Goal: Task Accomplishment & Management: Complete application form

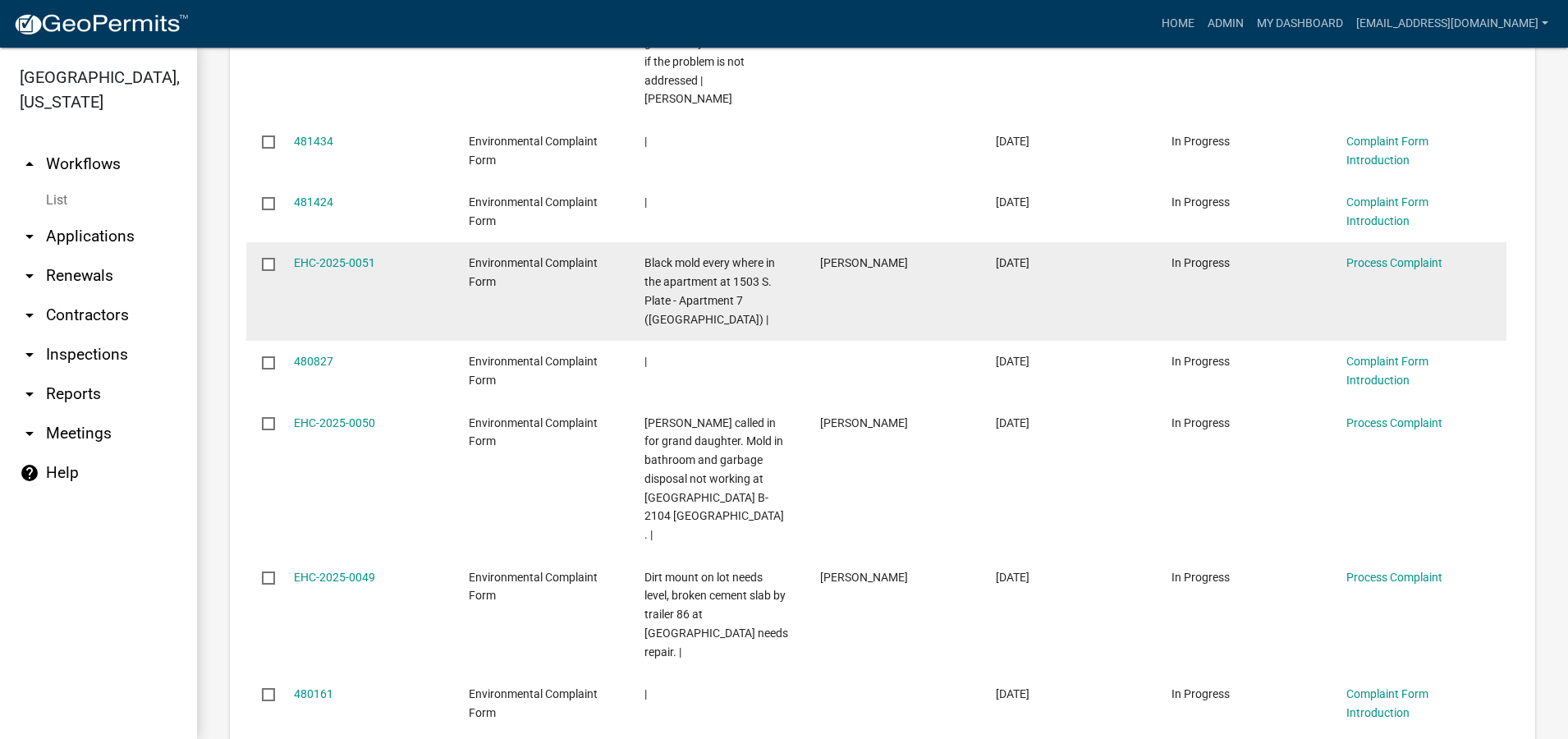
scroll to position [1560, 0]
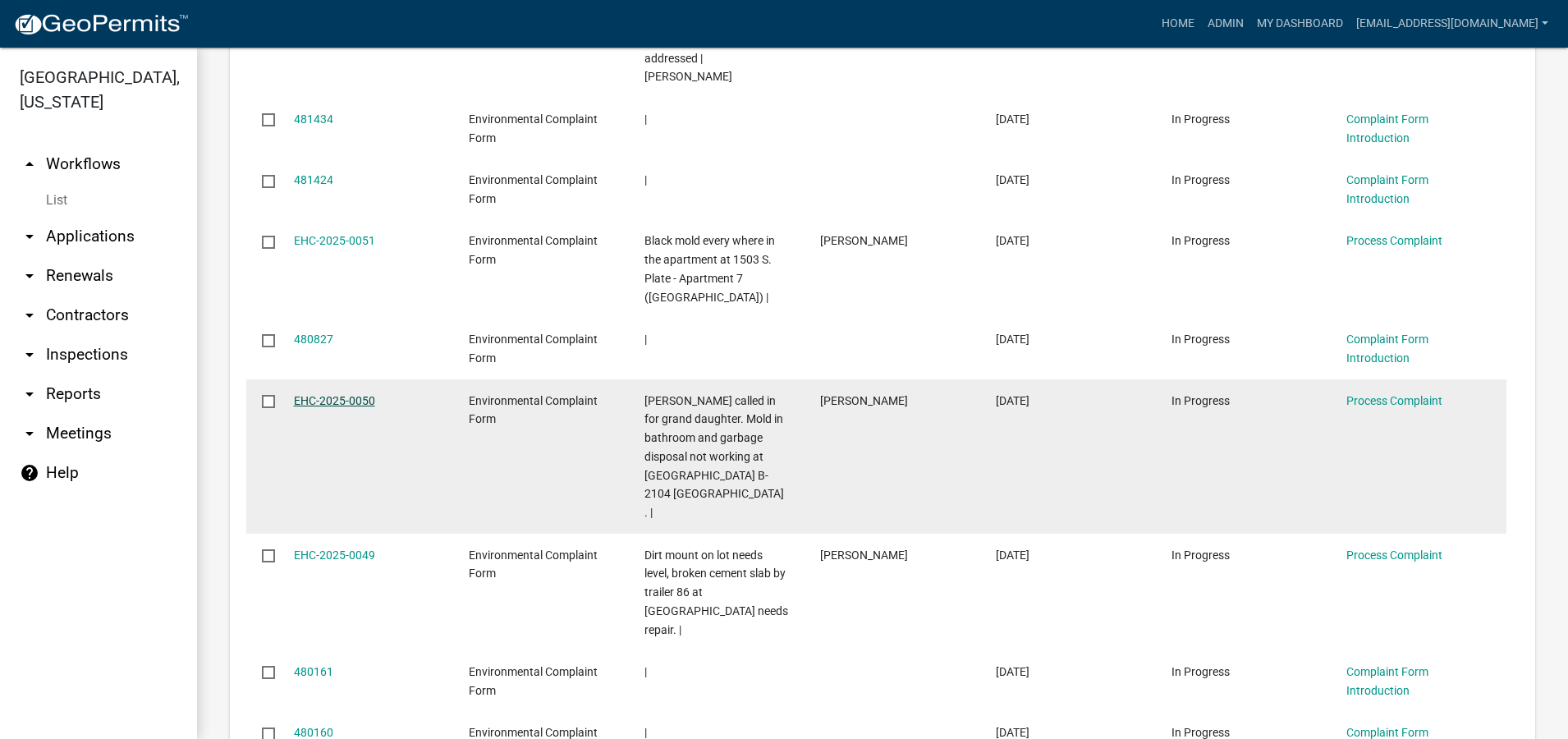
click at [341, 398] on link "EHC-2025-0050" at bounding box center [334, 400] width 81 height 13
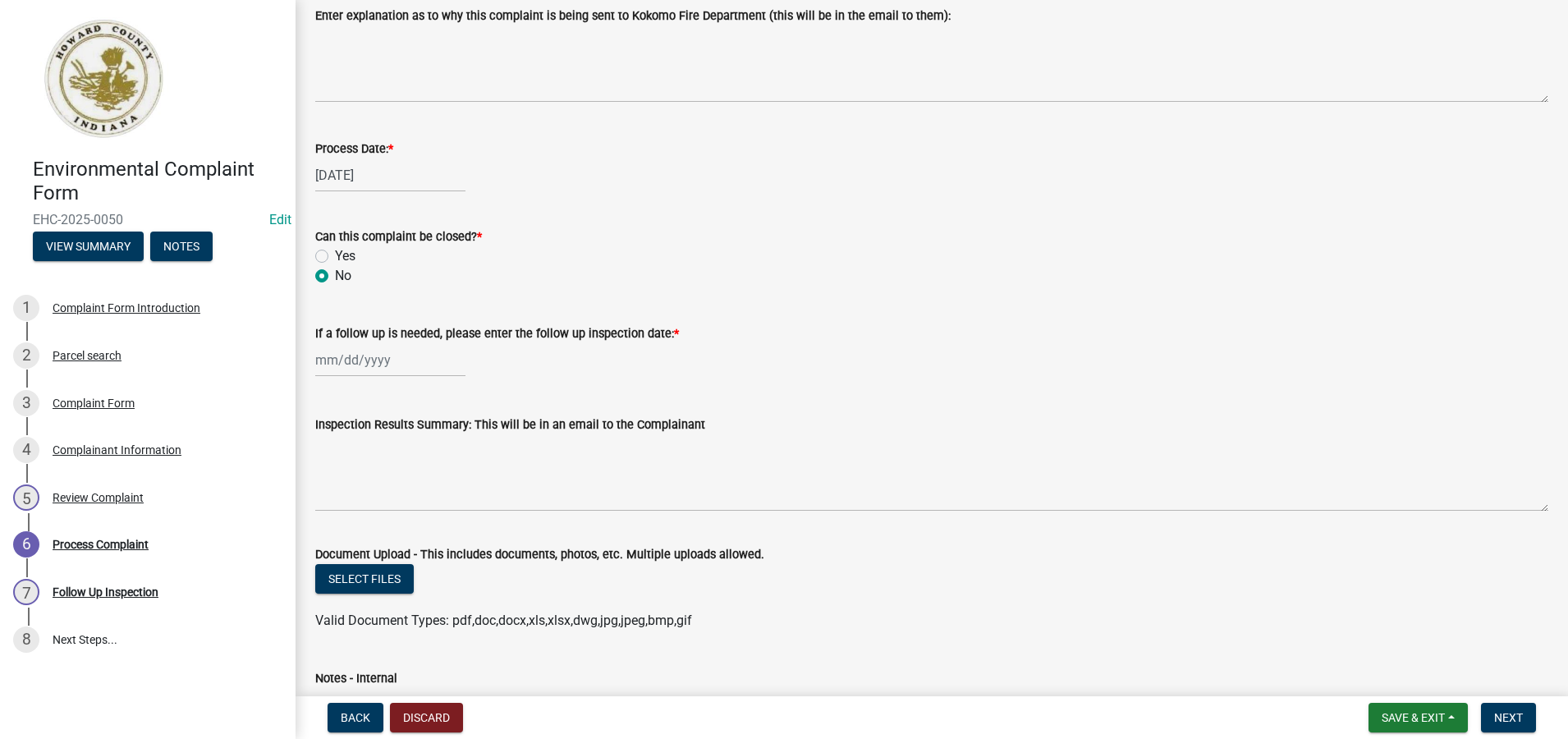
scroll to position [657, 0]
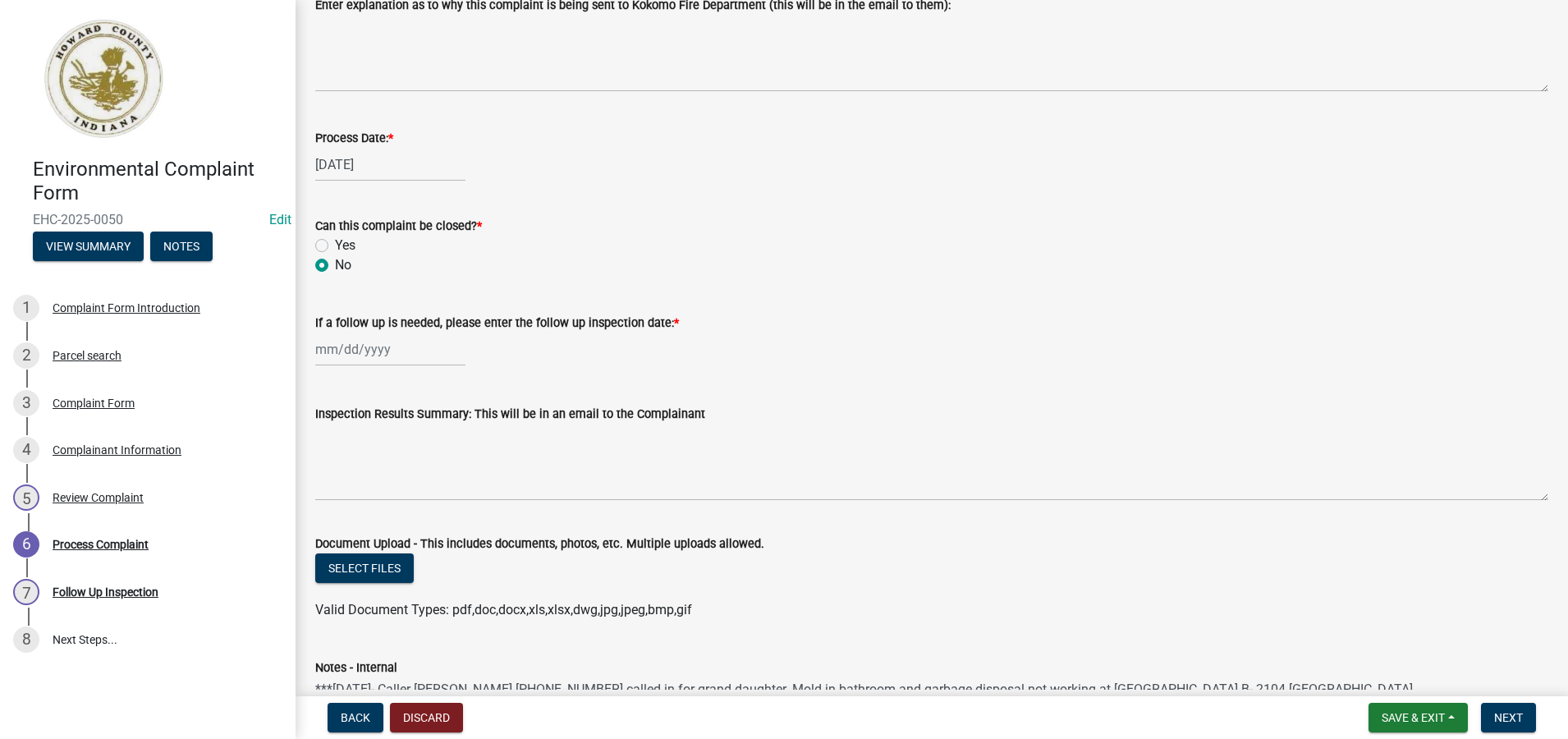
click at [335, 241] on label "Yes" at bounding box center [345, 245] width 21 height 20
click at [335, 241] on input "Yes" at bounding box center [340, 240] width 11 height 11
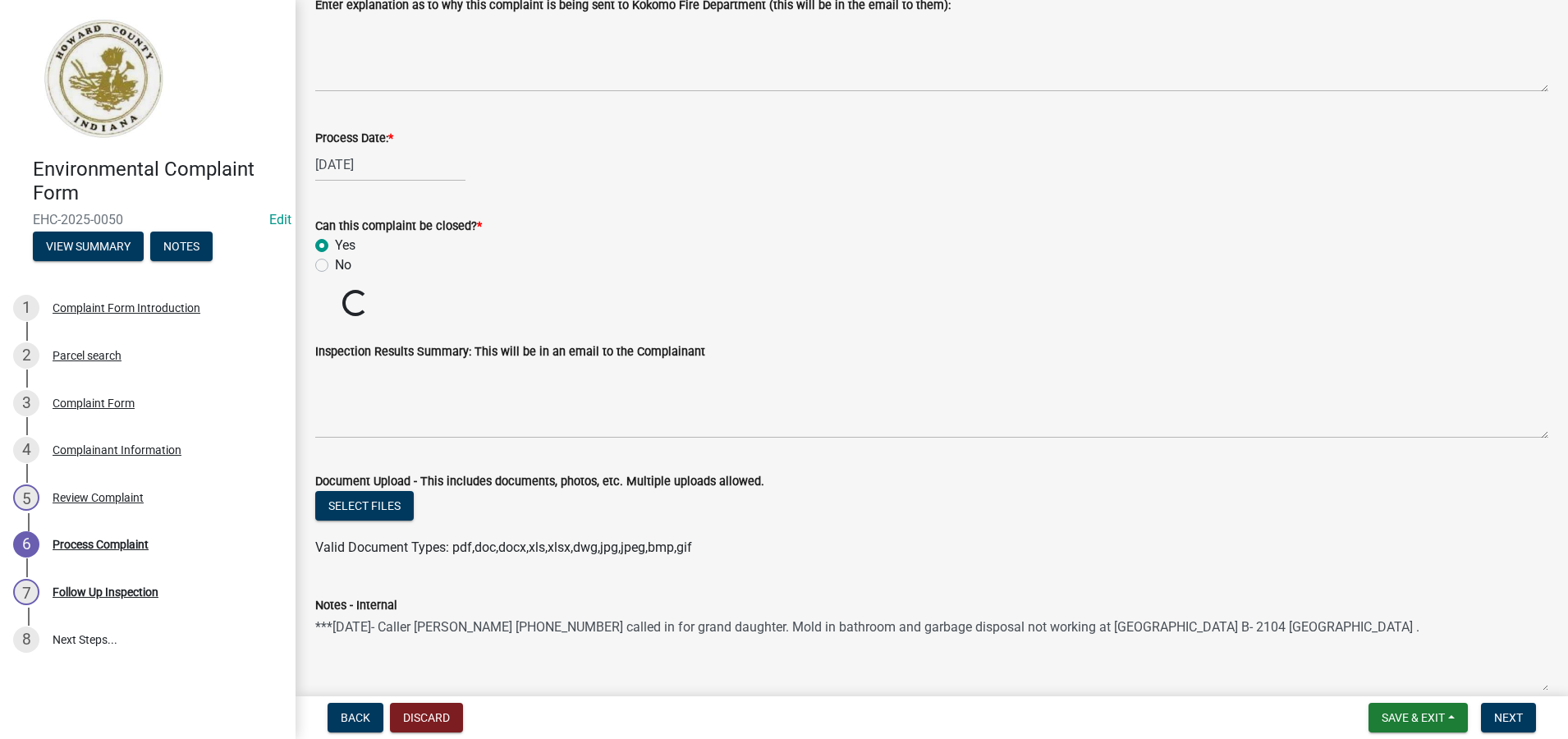
radio input "true"
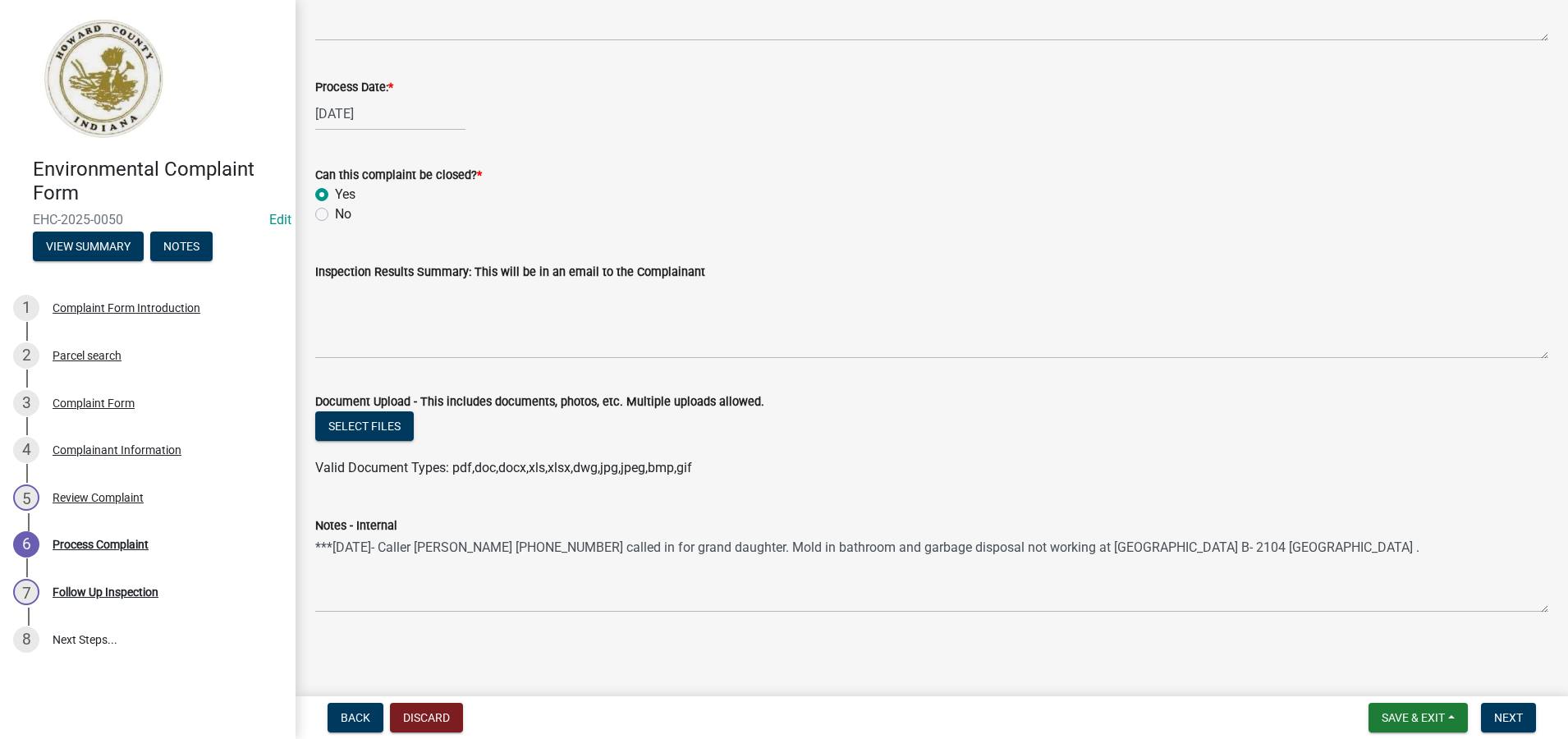
scroll to position [708, 0]
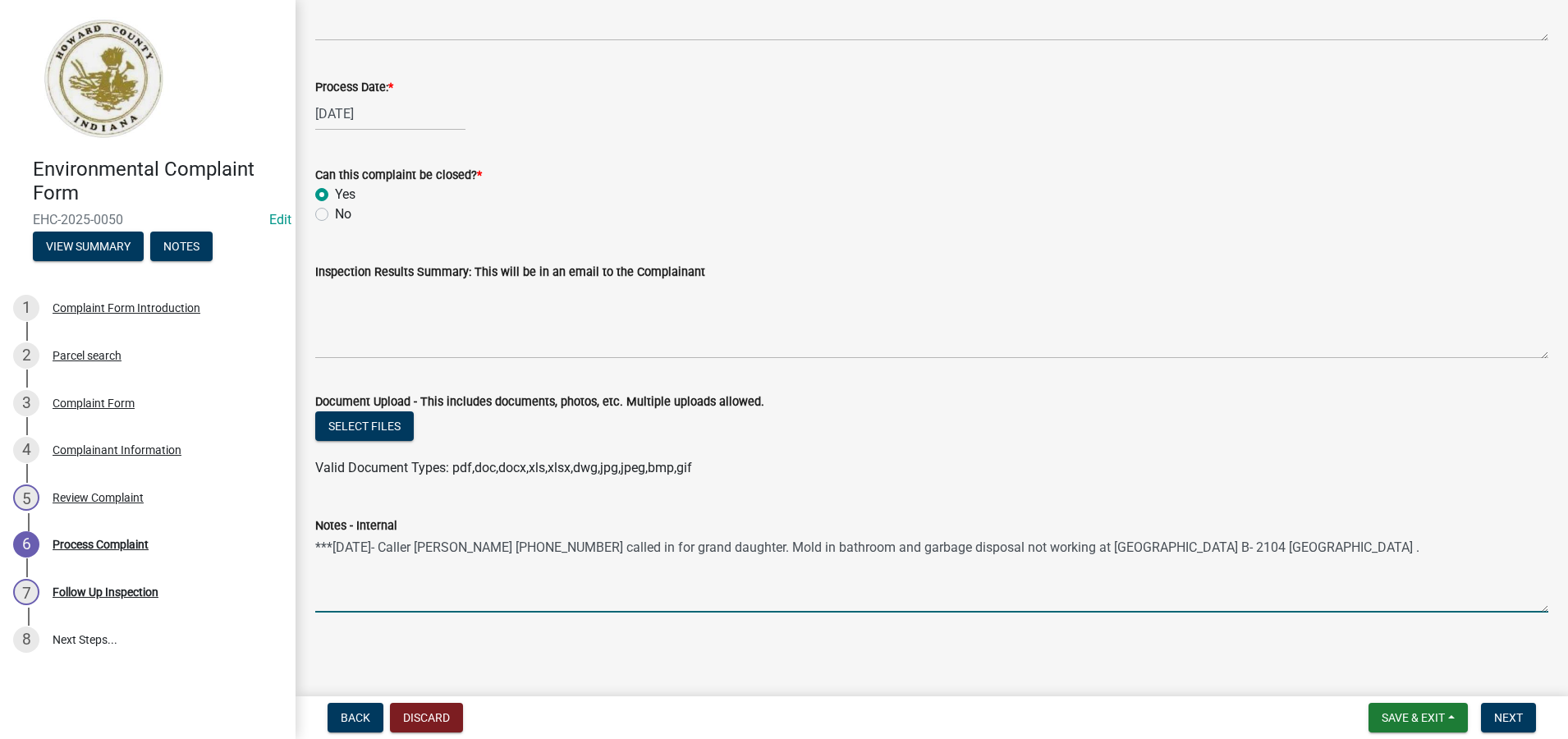
click at [1352, 548] on textarea "***[DATE]- Caller [PERSON_NAME] [PHONE_NUMBER] called in for grand daughter. Mo…" at bounding box center [932, 574] width 1233 height 77
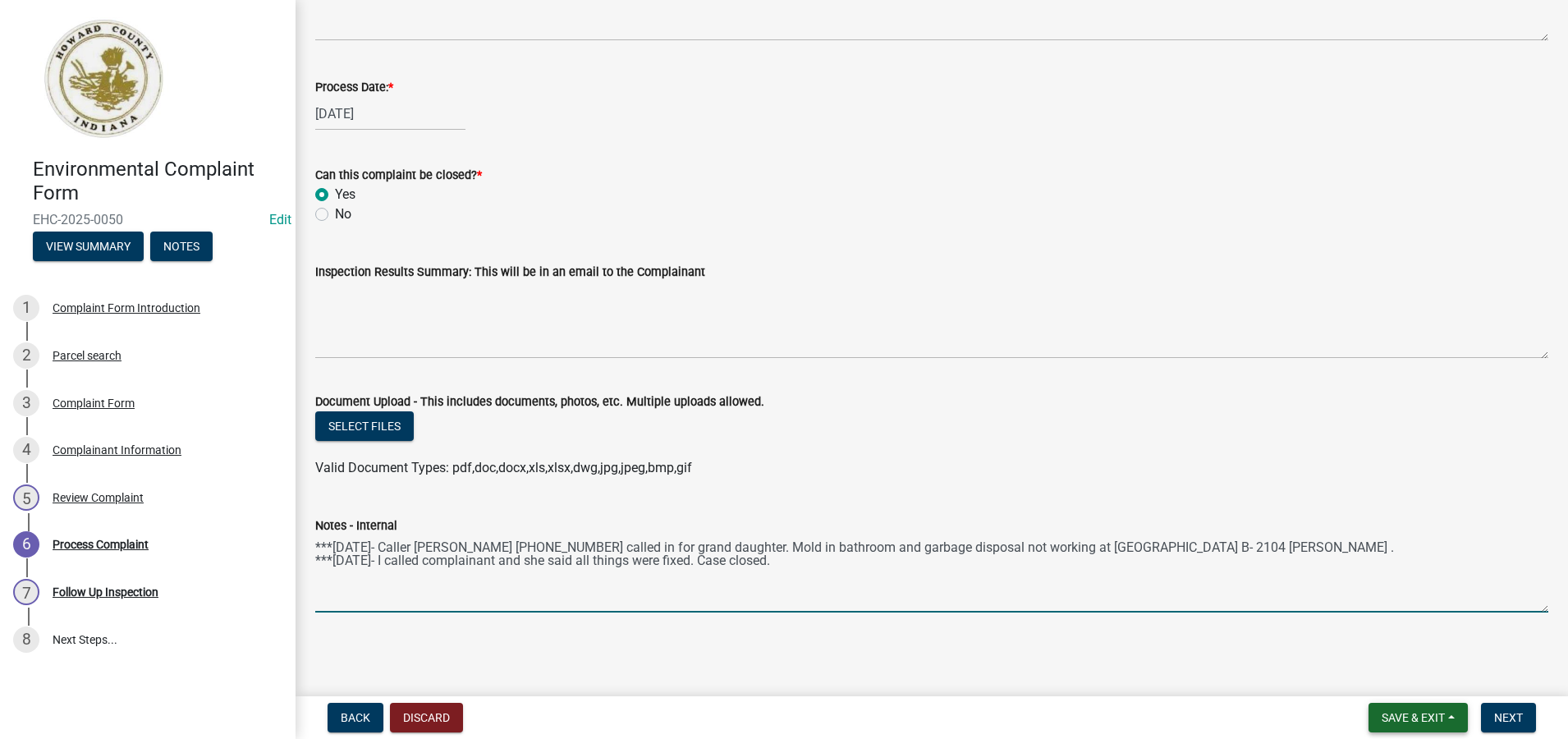
type textarea "***[DATE]- Caller [PERSON_NAME] [PHONE_NUMBER] called in for grand daughter. Mo…"
click at [1422, 717] on span "Save & Exit" at bounding box center [1413, 717] width 64 height 13
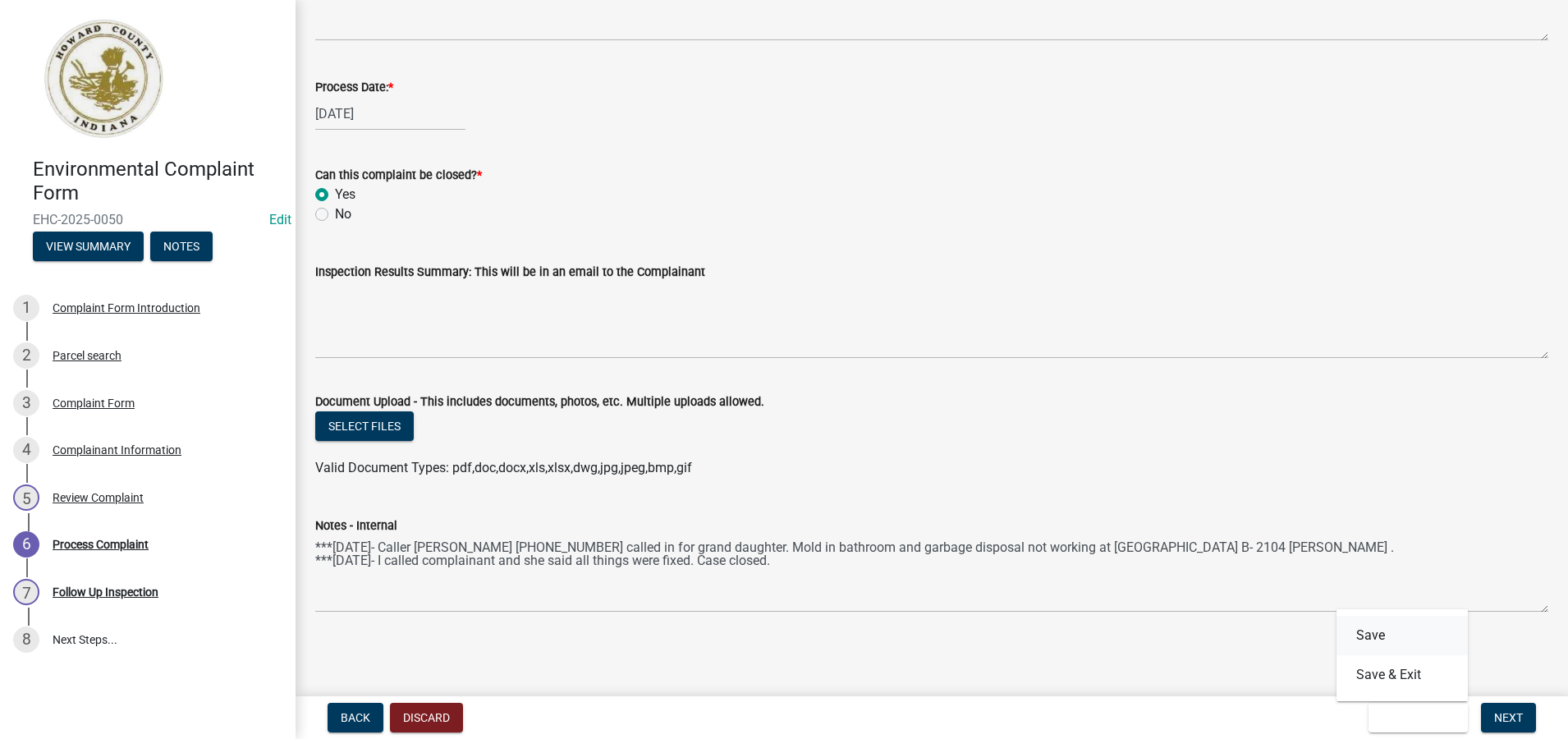
click at [1373, 635] on button "Save" at bounding box center [1402, 635] width 131 height 39
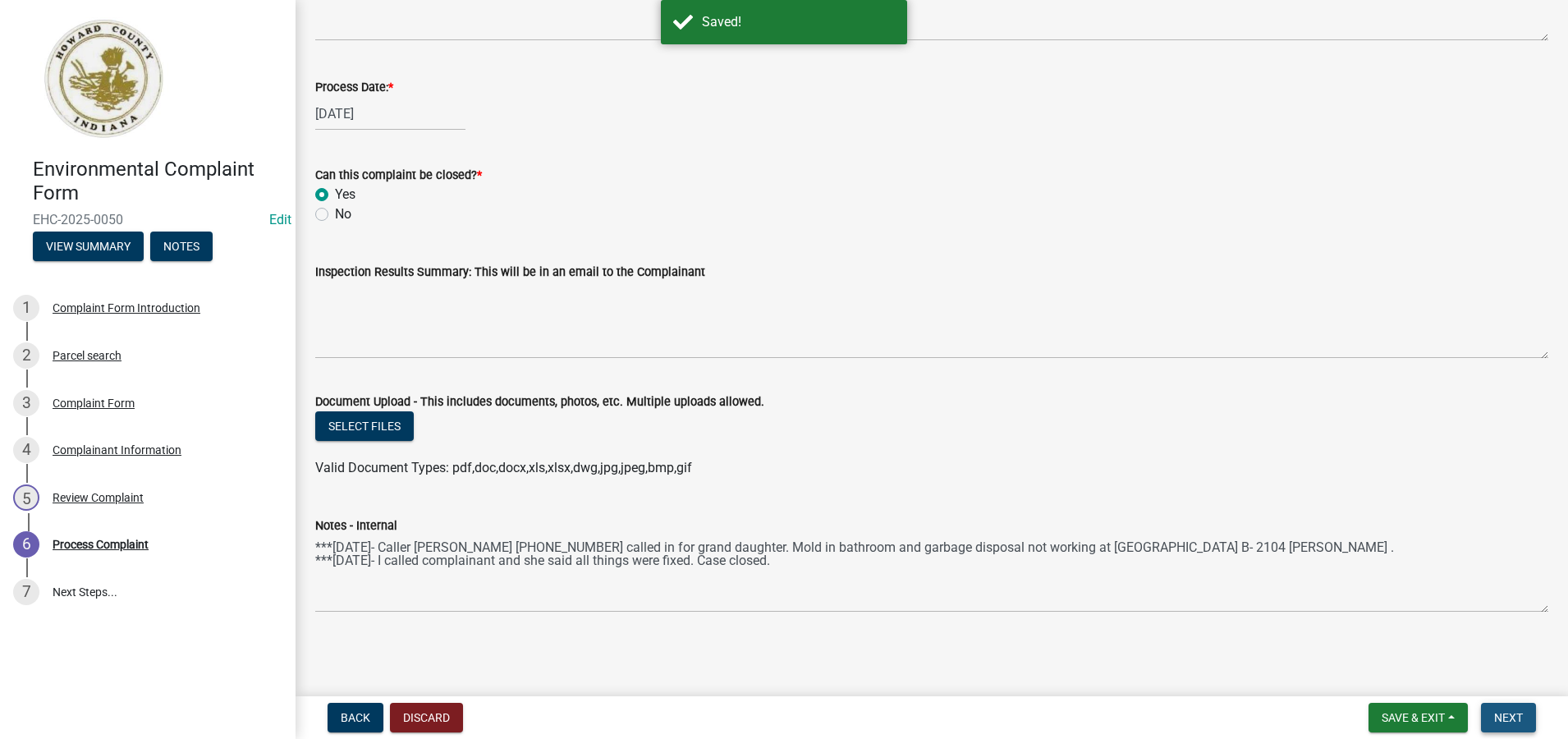
click at [1504, 716] on span "Next" at bounding box center [1508, 717] width 28 height 13
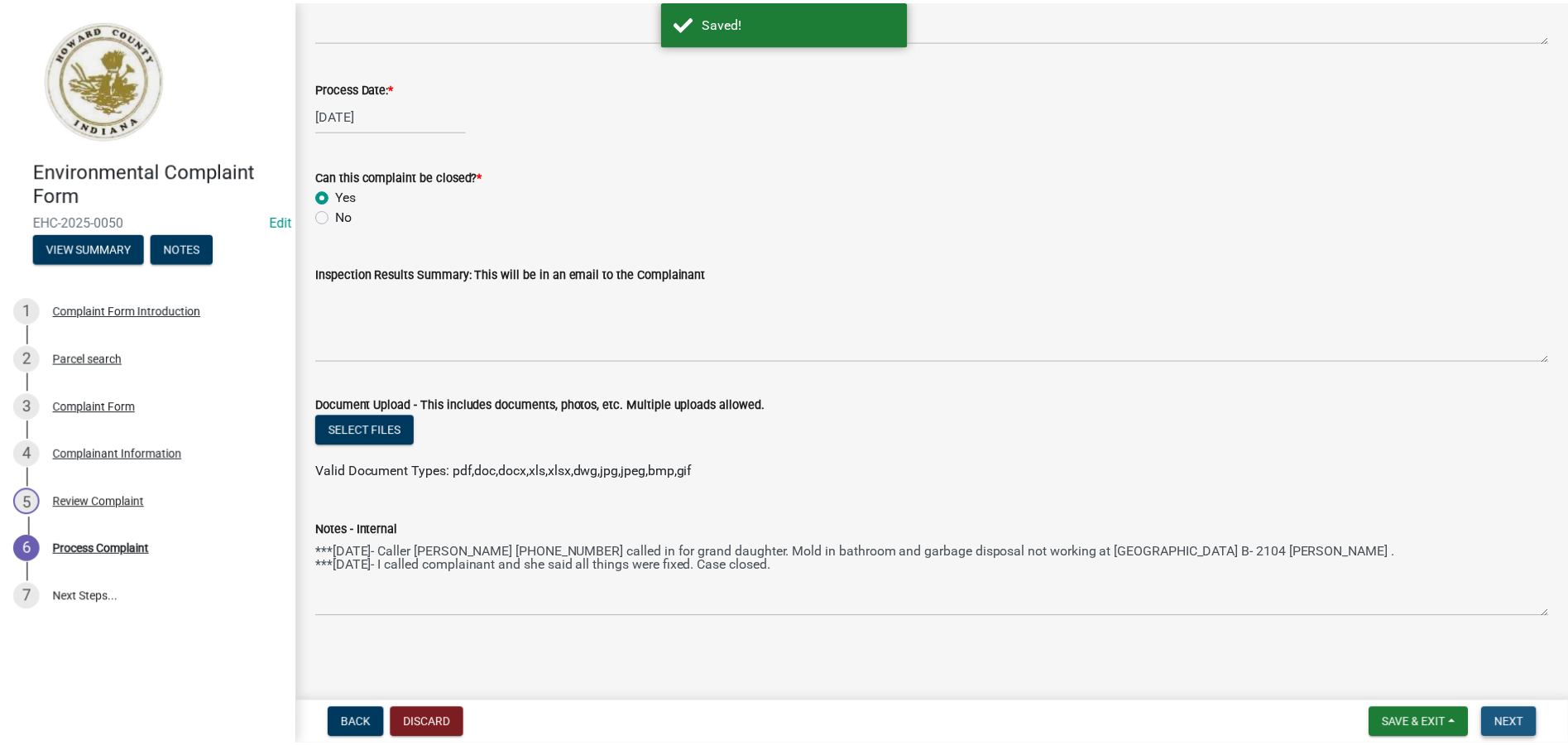
scroll to position [0, 0]
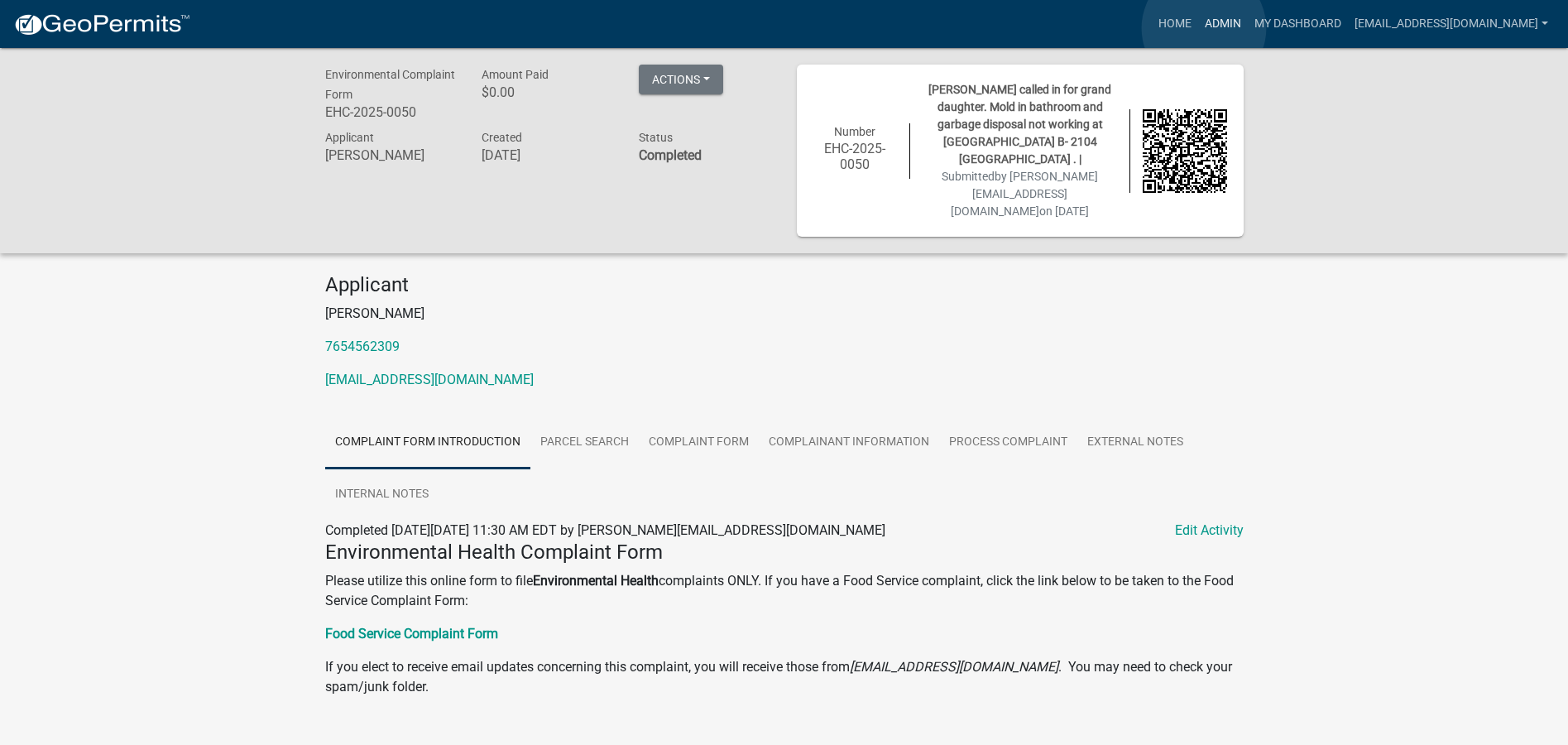
click at [1204, 29] on link "Admin" at bounding box center [1222, 24] width 49 height 32
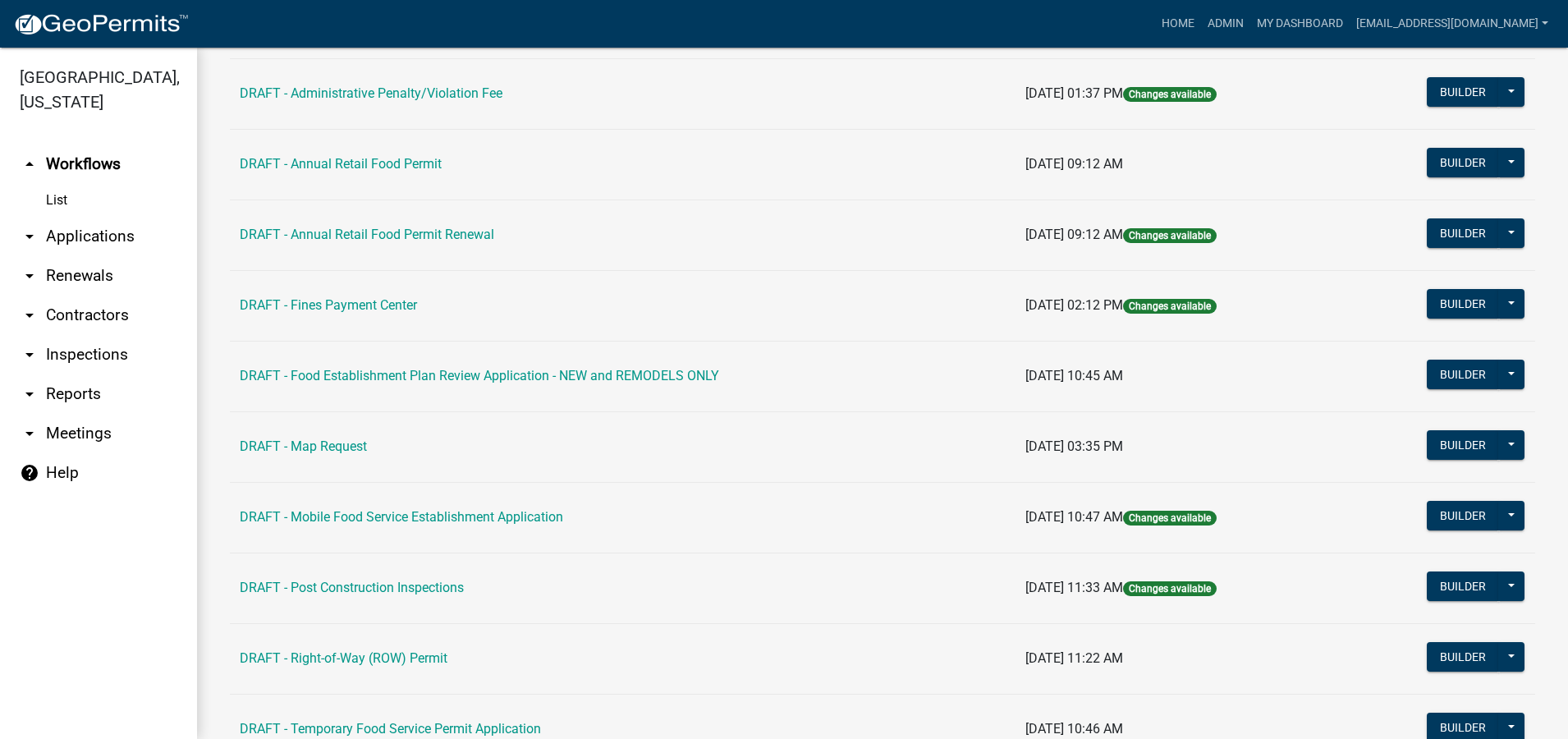
scroll to position [493, 0]
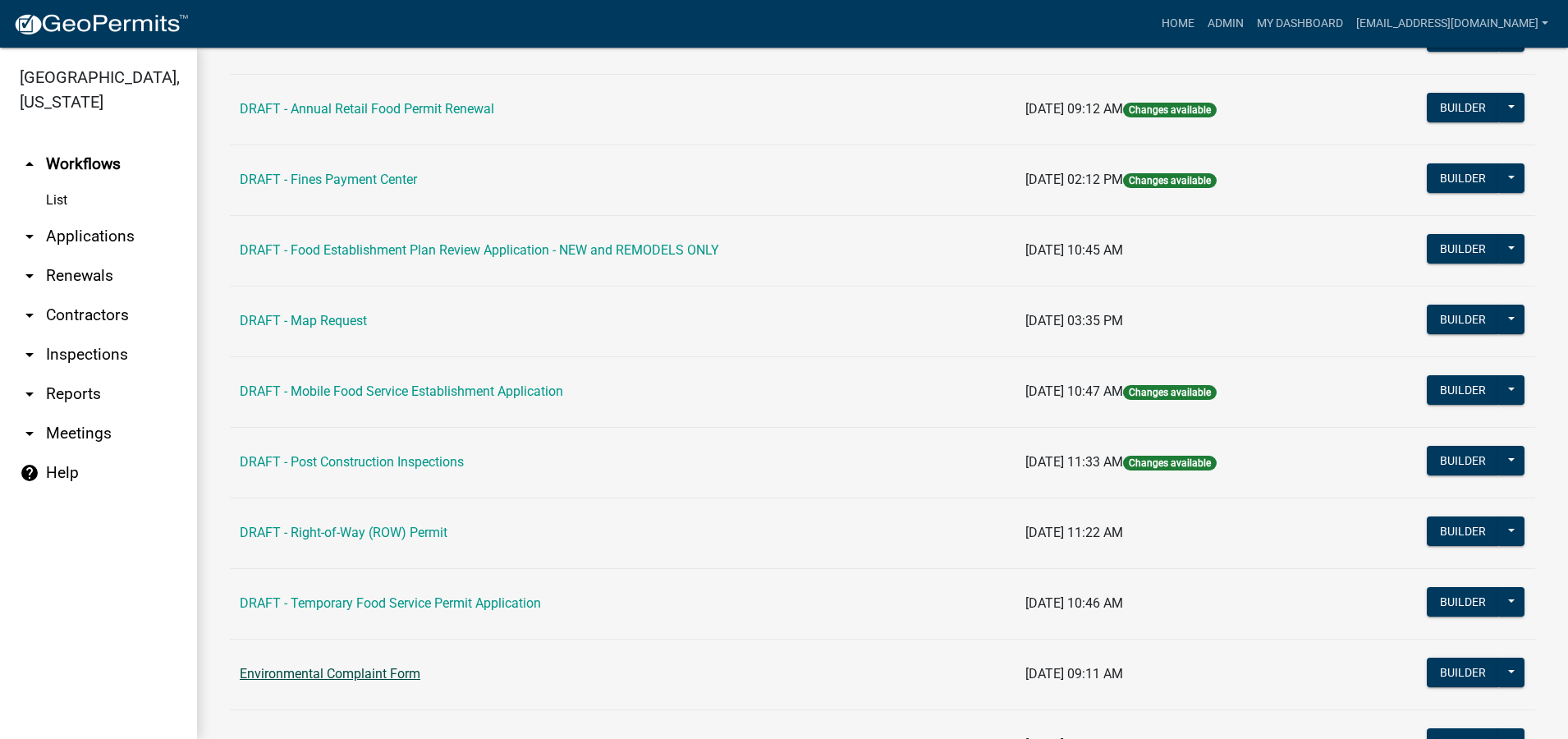
click at [376, 669] on link "Environmental Complaint Form" at bounding box center [329, 674] width 181 height 16
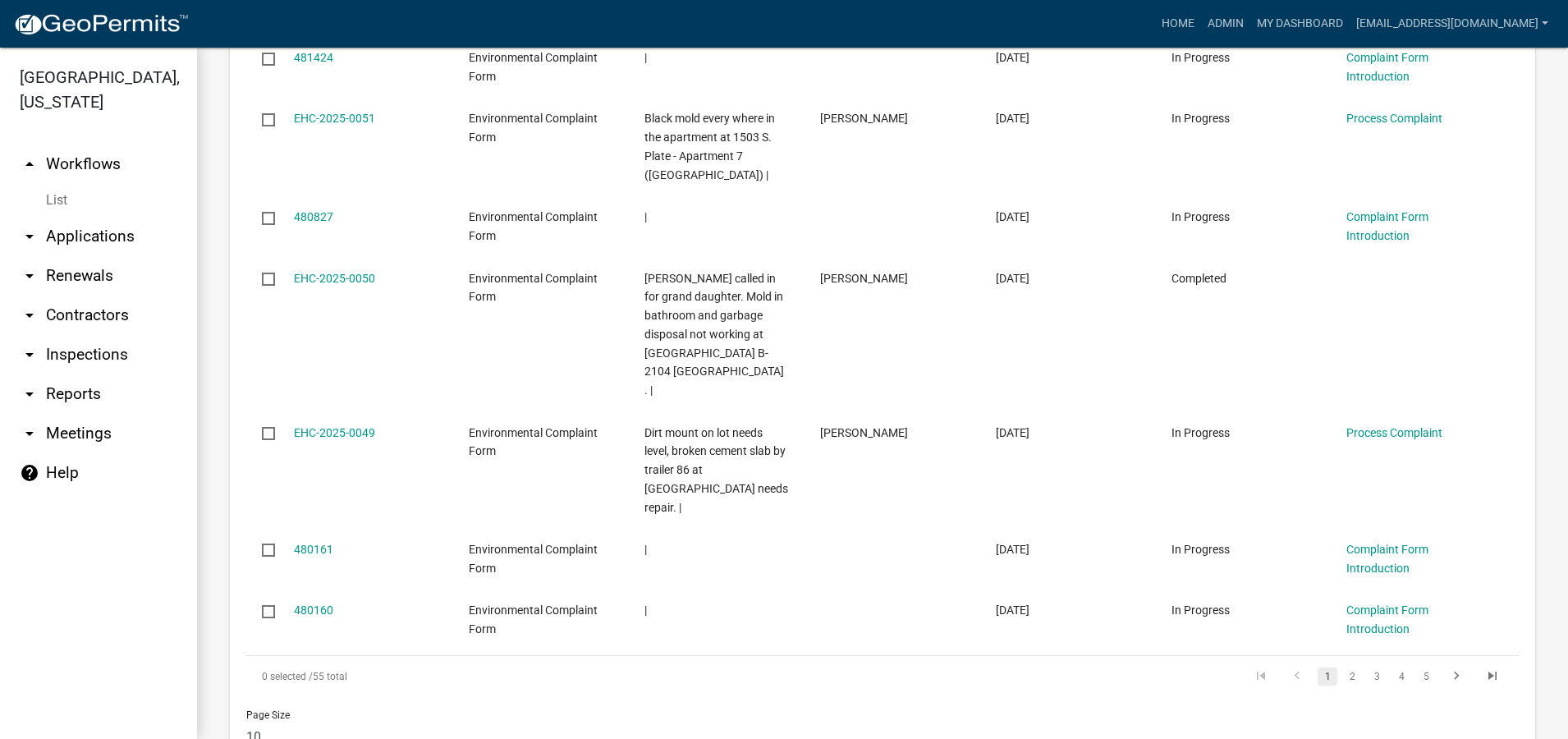
scroll to position [1721, 0]
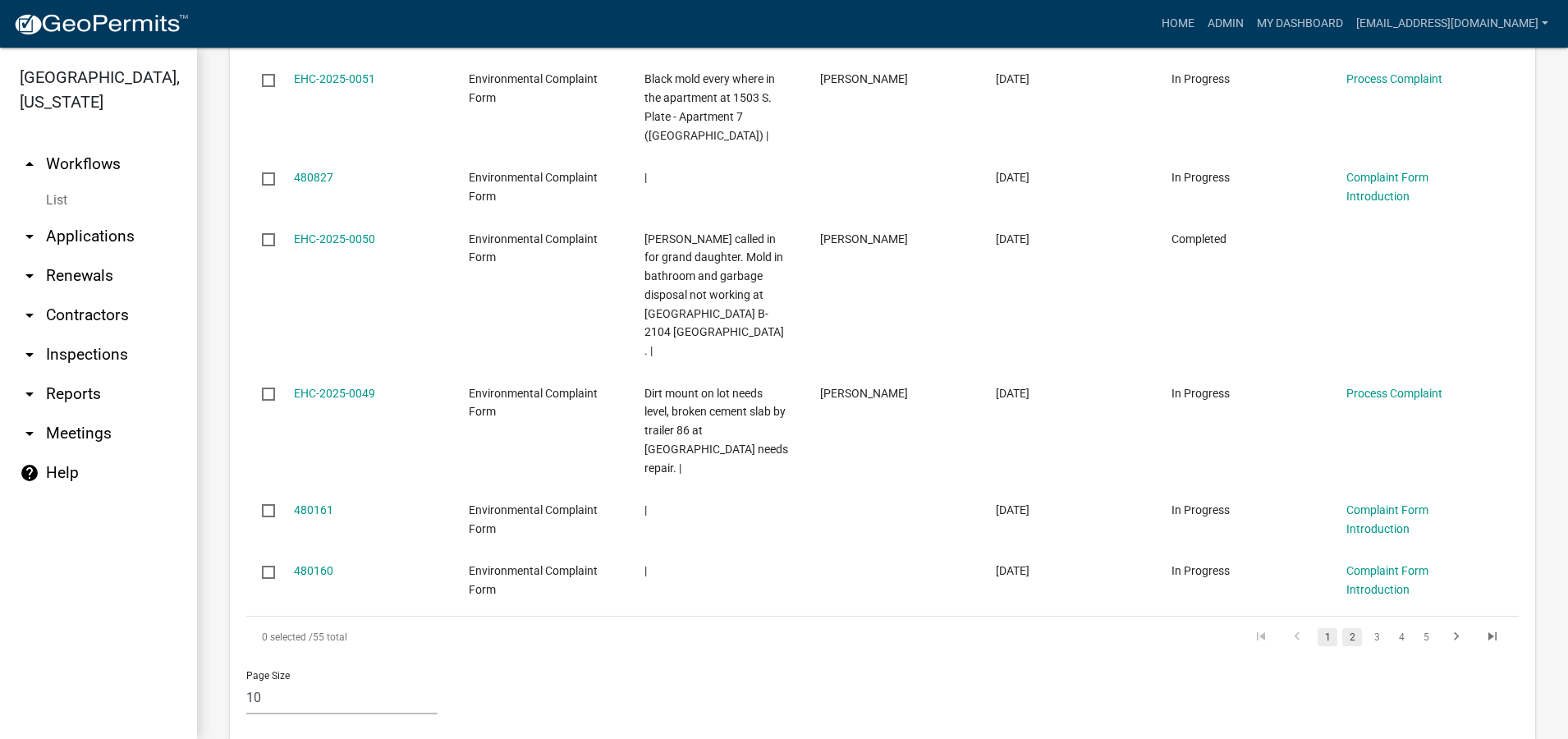
click at [1342, 628] on link "2" at bounding box center [1352, 636] width 20 height 18
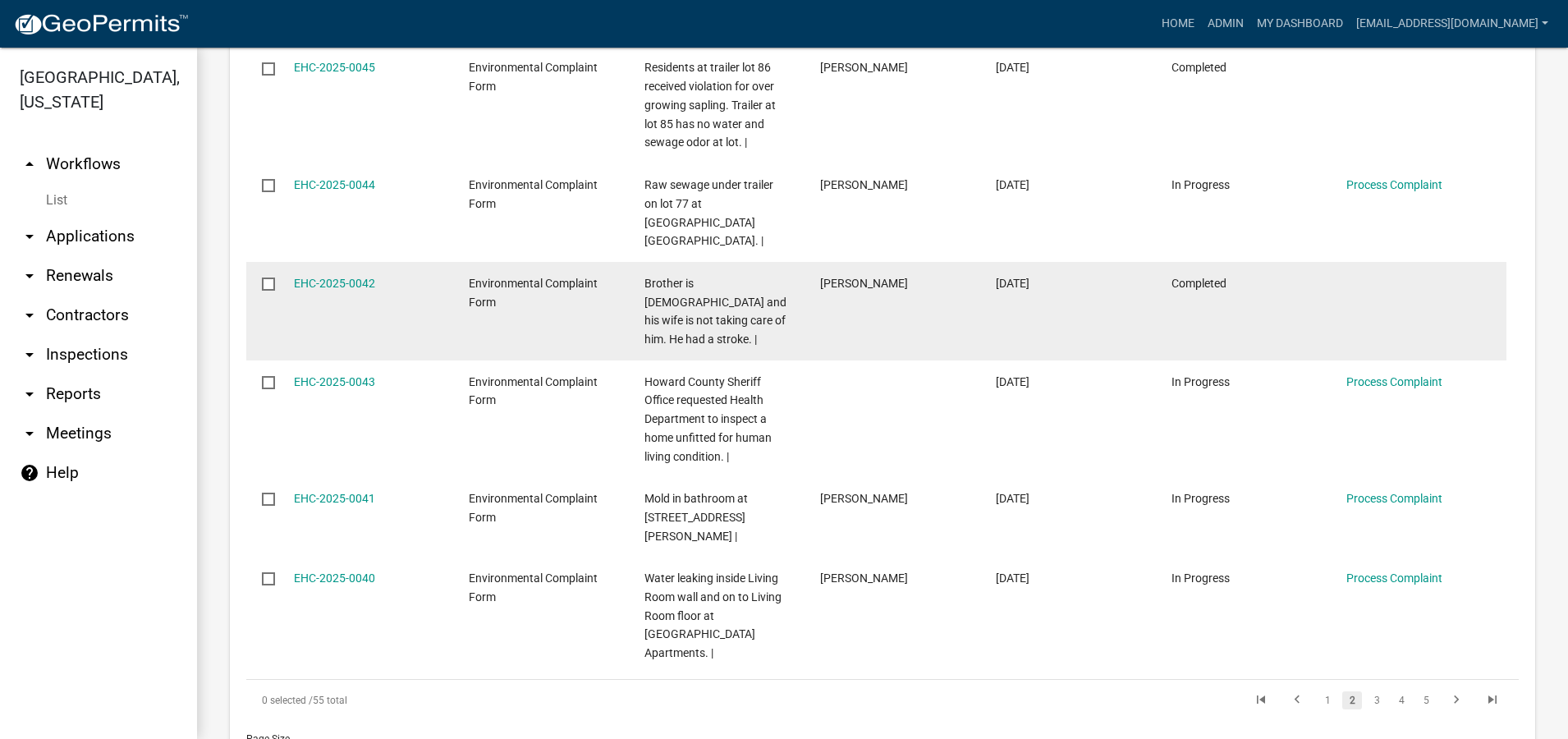
scroll to position [1460, 0]
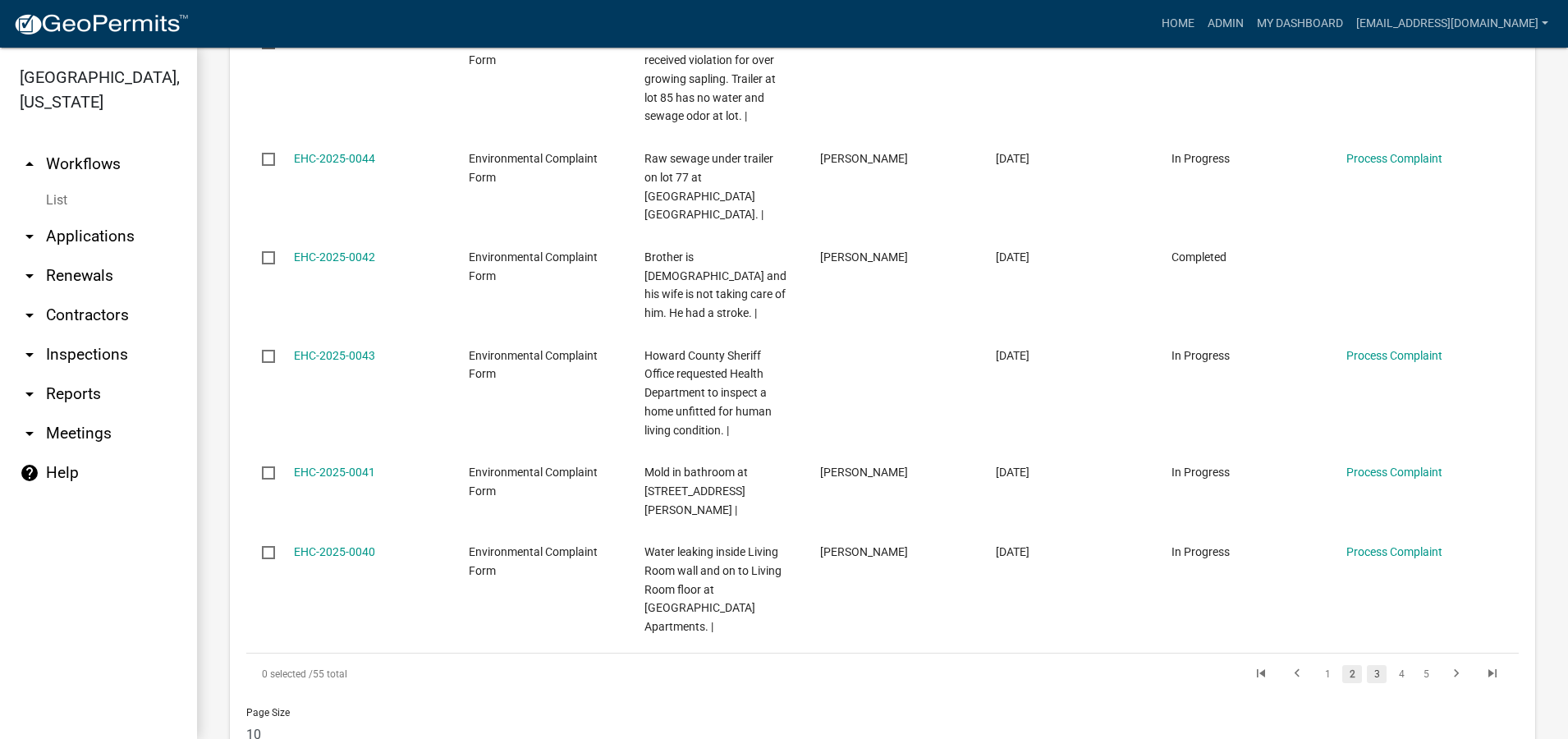
click at [1367, 665] on link "3" at bounding box center [1376, 674] width 20 height 18
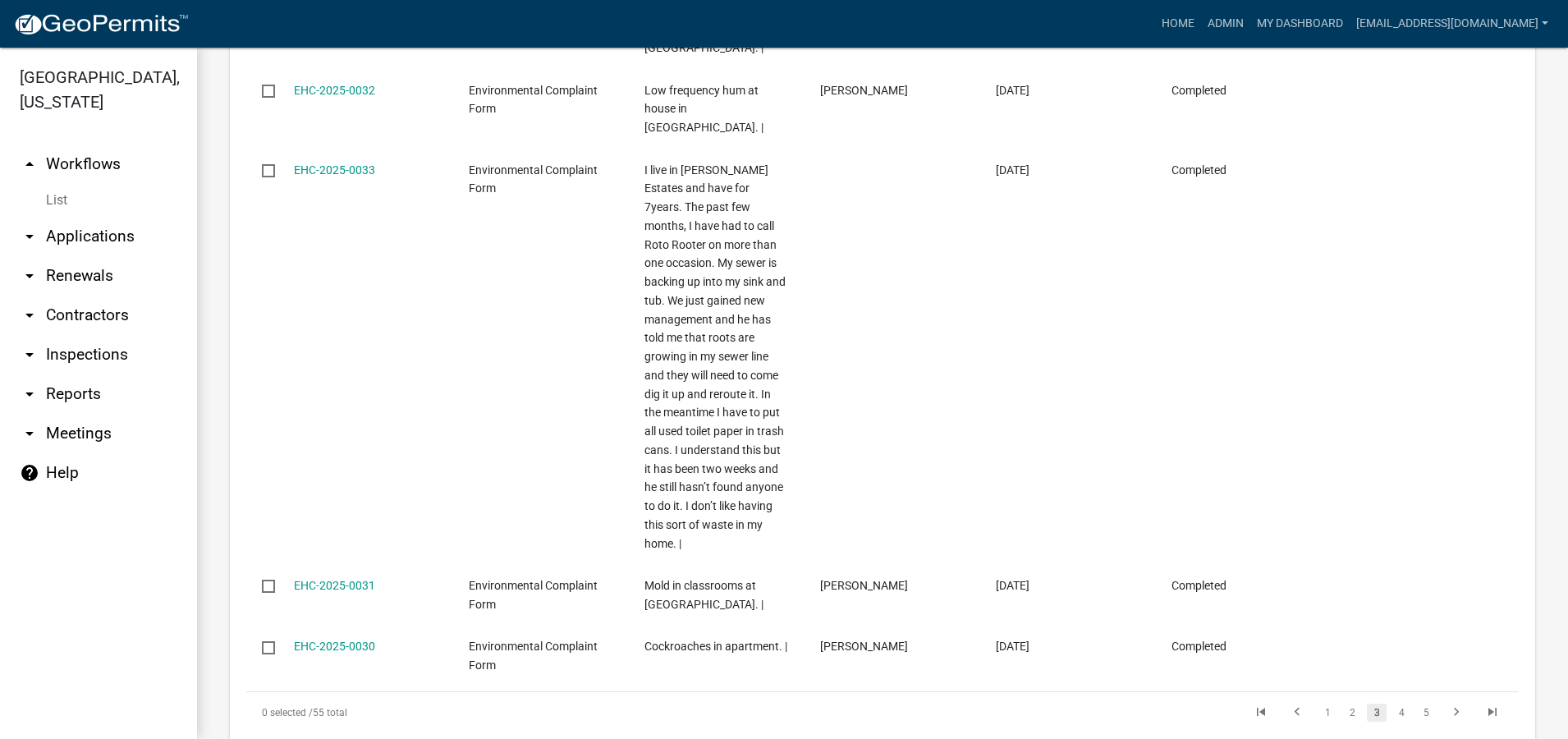
scroll to position [1890, 0]
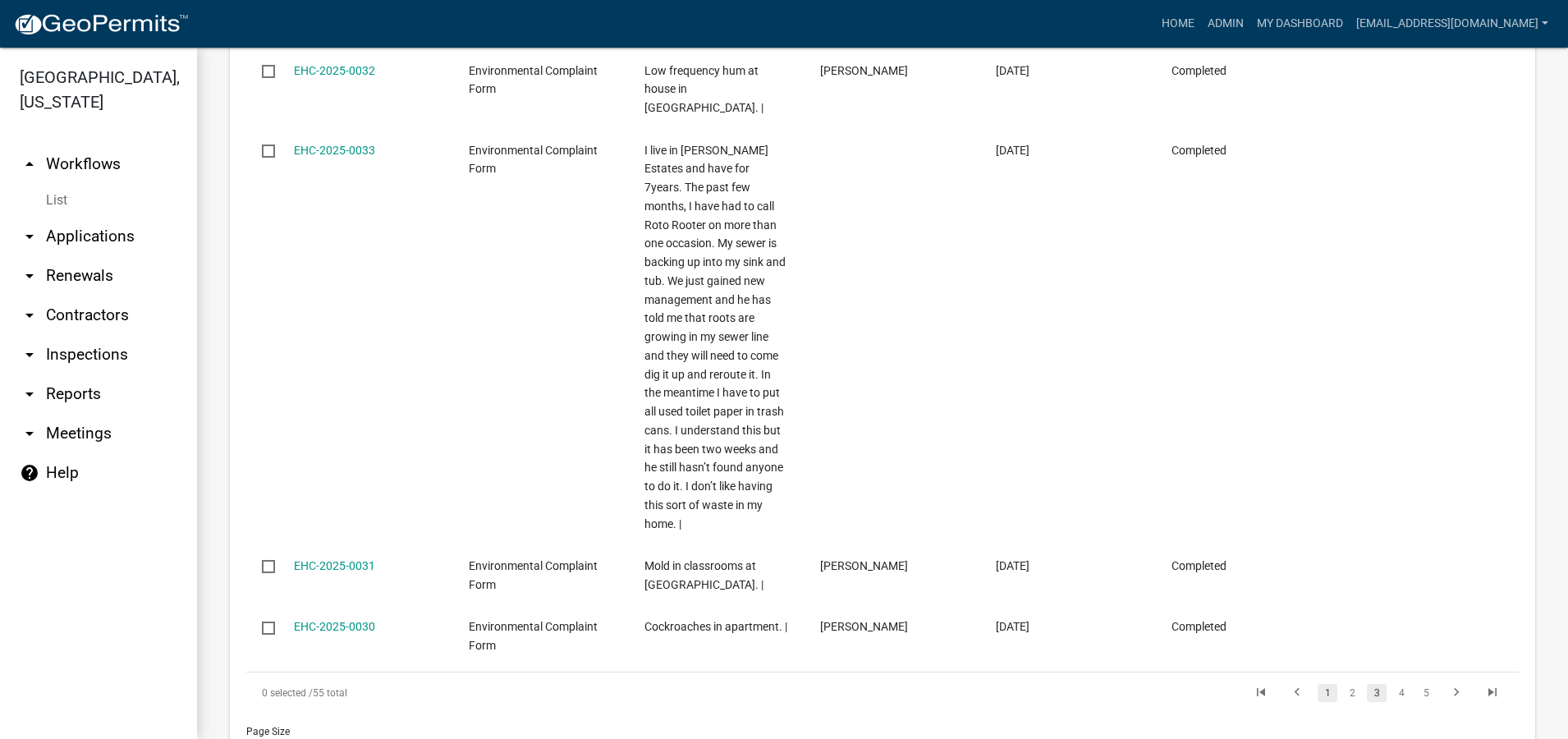
click at [1318, 684] on link "1" at bounding box center [1328, 693] width 20 height 18
